Goal: Task Accomplishment & Management: Manage account settings

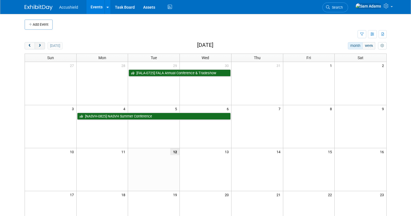
click at [41, 44] on span "next" at bounding box center [40, 46] width 4 height 4
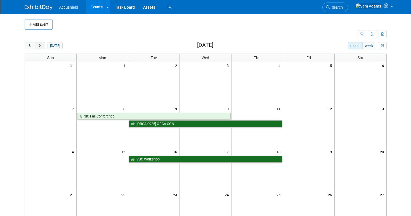
click at [41, 44] on span "next" at bounding box center [40, 46] width 4 height 4
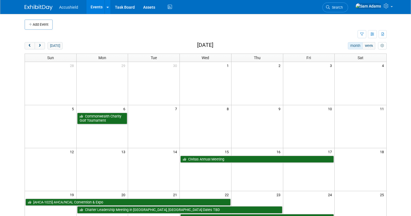
scroll to position [25, 0]
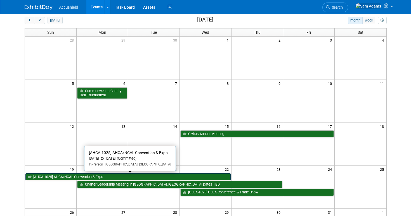
click at [98, 176] on link "[AHCA-1025] AHCA/NCAL Convention & Expo" at bounding box center [127, 177] width 205 height 7
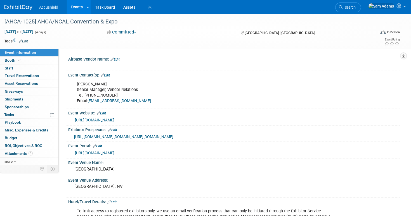
select select "Yes"
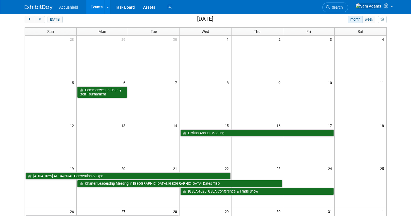
scroll to position [27, 0]
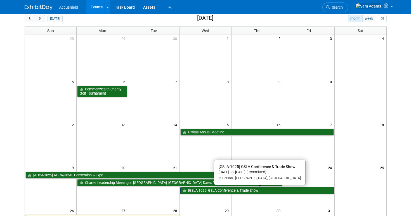
click at [221, 192] on link "[GSLA-1025] GSLA Conference & Trade Show" at bounding box center [256, 190] width 153 height 7
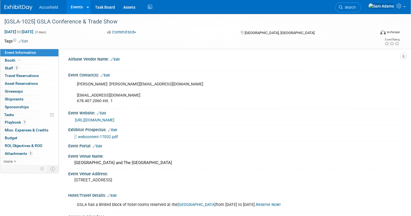
select select "Yes"
click at [49, 71] on link "2 Staff 2" at bounding box center [29, 69] width 58 height 8
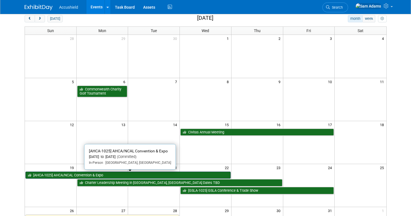
click at [98, 175] on link "[AHCA-1025] AHCA/NCAL Convention & Expo" at bounding box center [127, 175] width 205 height 7
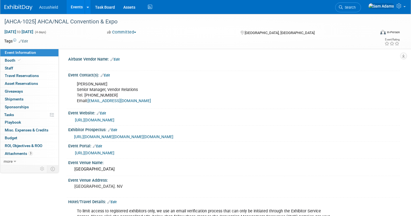
select select "Yes"
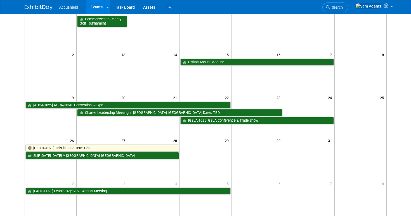
scroll to position [122, 0]
